Goal: Navigation & Orientation: Find specific page/section

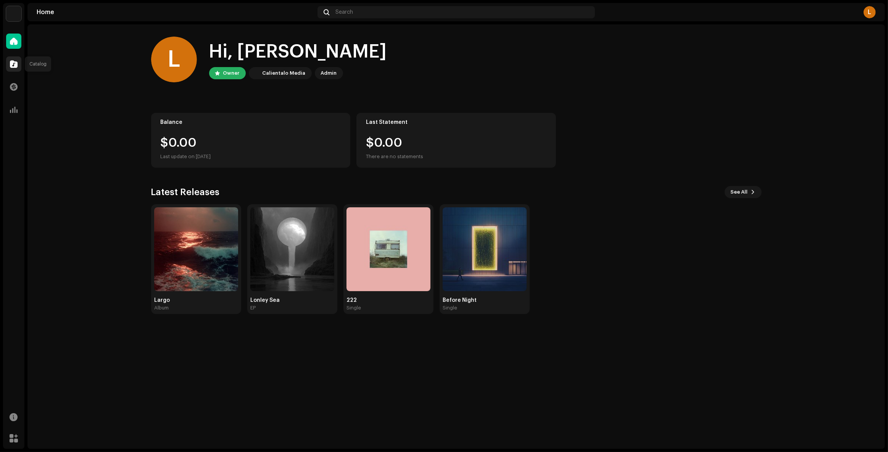
click at [18, 66] on div at bounding box center [13, 63] width 15 height 15
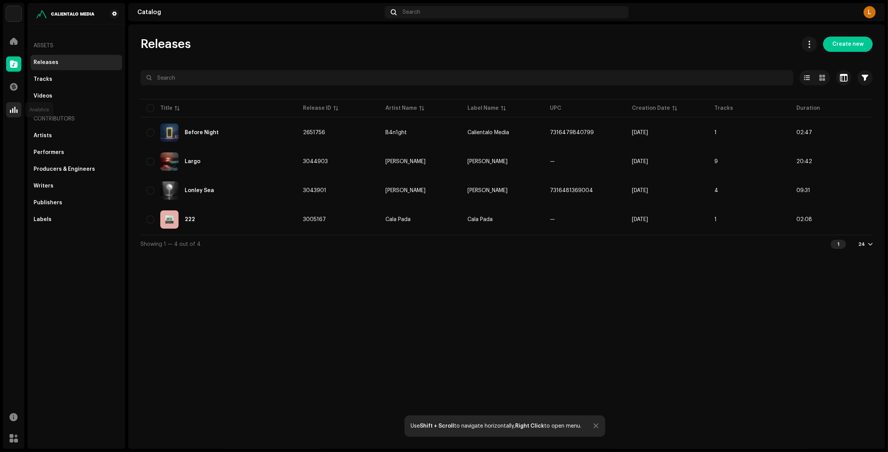
click at [9, 108] on div at bounding box center [13, 109] width 15 height 15
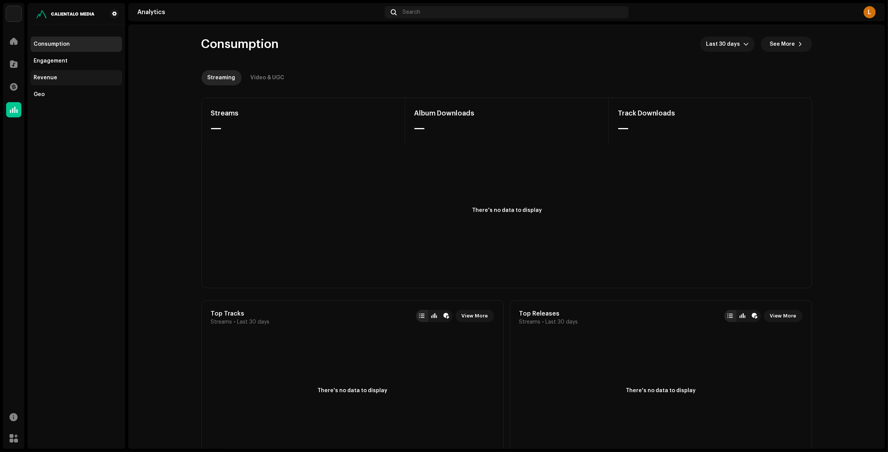
scroll to position [34, 0]
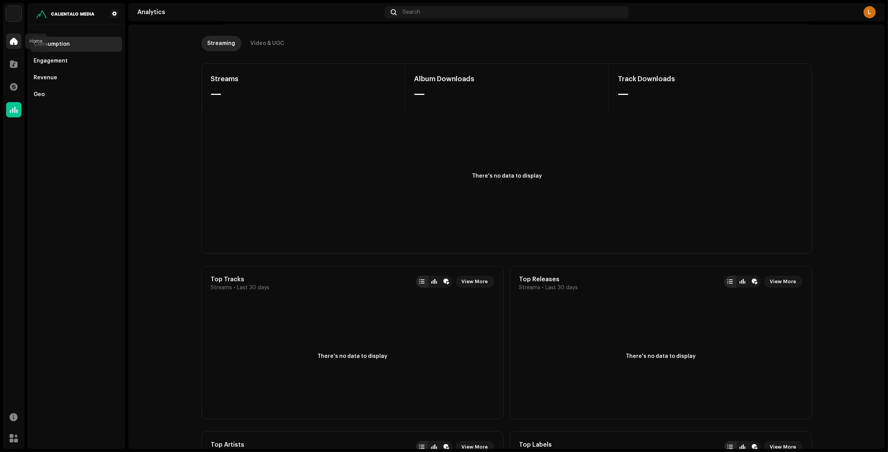
click at [14, 43] on span at bounding box center [14, 41] width 8 height 6
